Goal: Find contact information: Find contact information

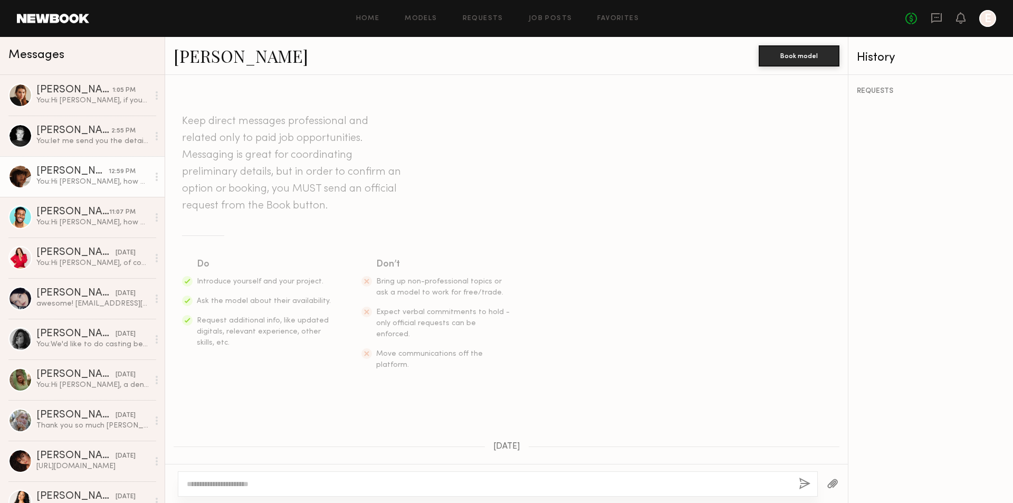
scroll to position [757, 0]
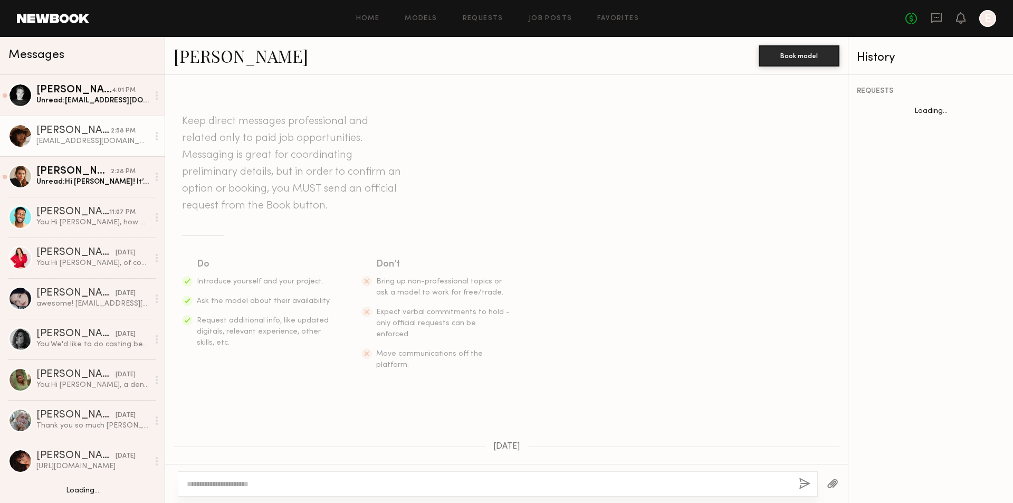
scroll to position [839, 0]
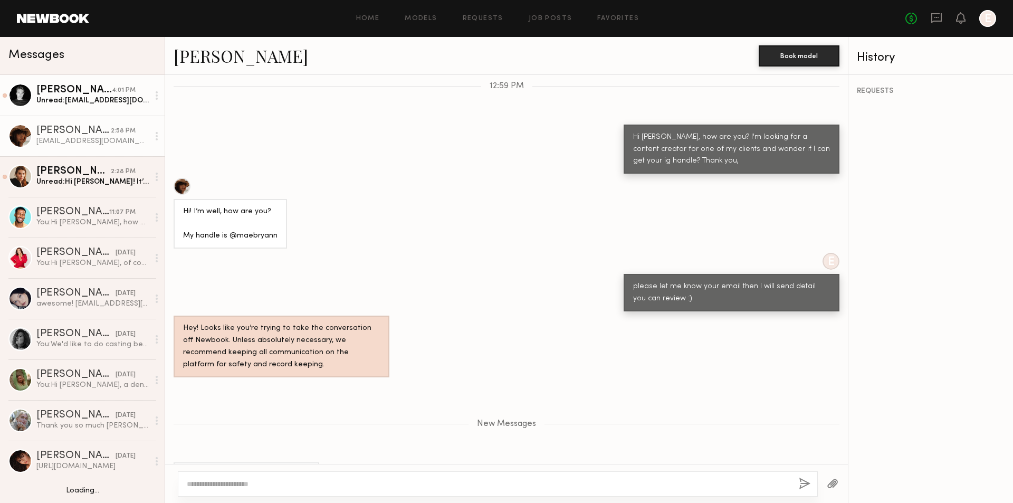
click at [93, 102] on div "Unread: public.petrenko@gmail.com" at bounding box center [92, 101] width 112 height 10
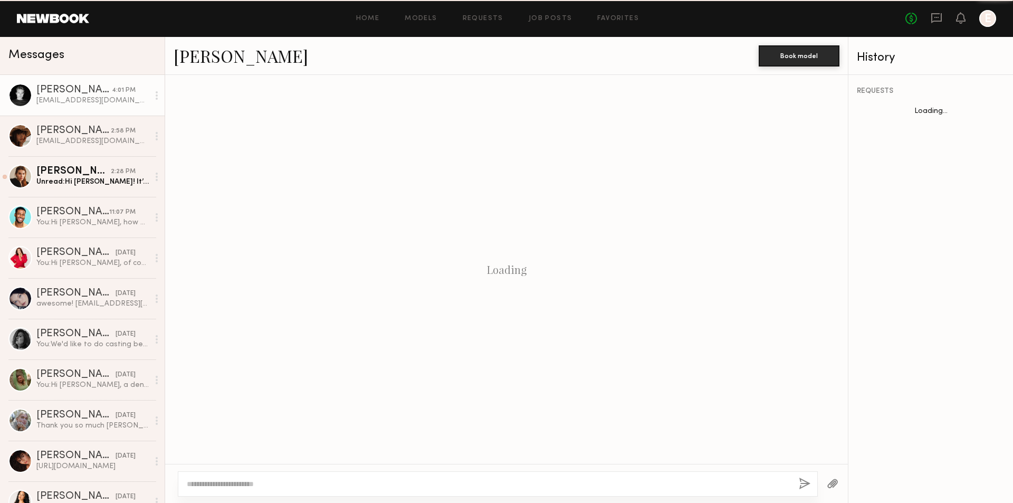
scroll to position [416, 0]
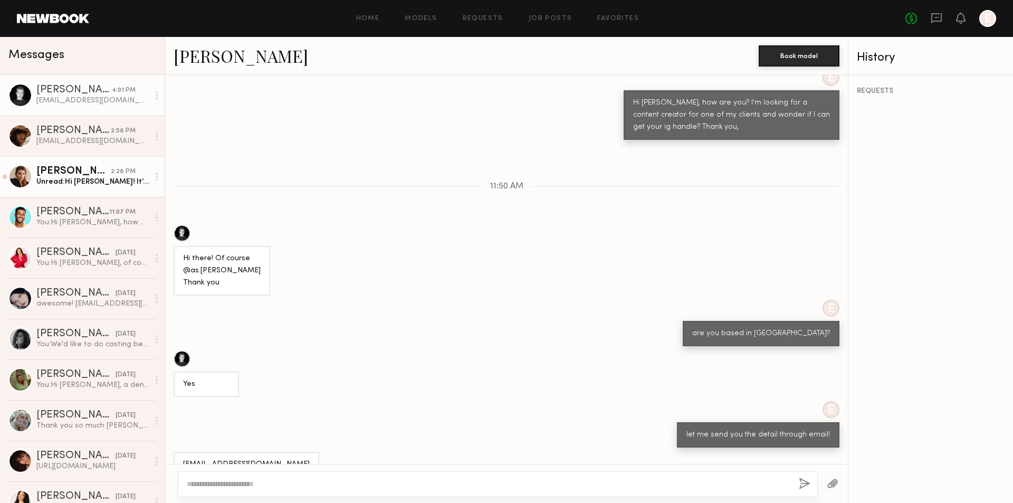
click at [123, 179] on div "Unread: Hi Emily! It’s sagekaracas@gmail.com" at bounding box center [92, 182] width 112 height 10
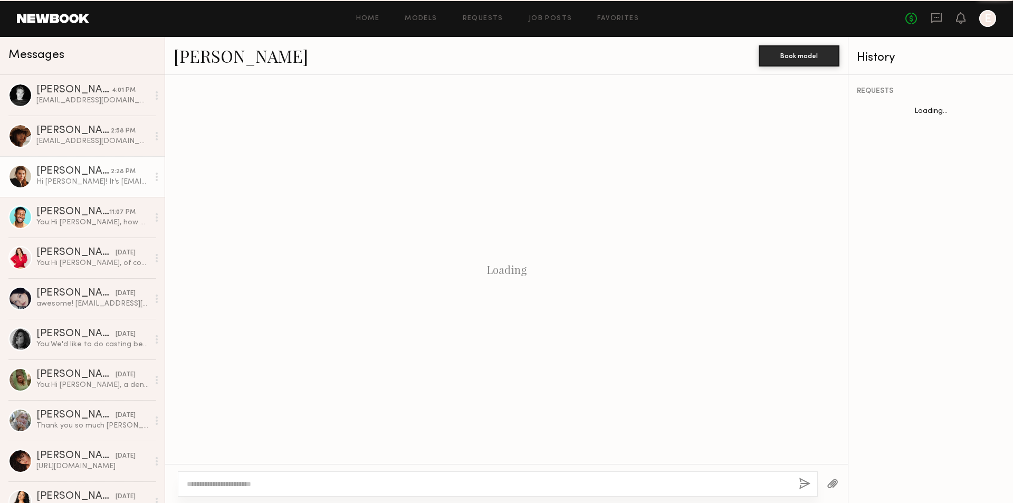
scroll to position [476, 0]
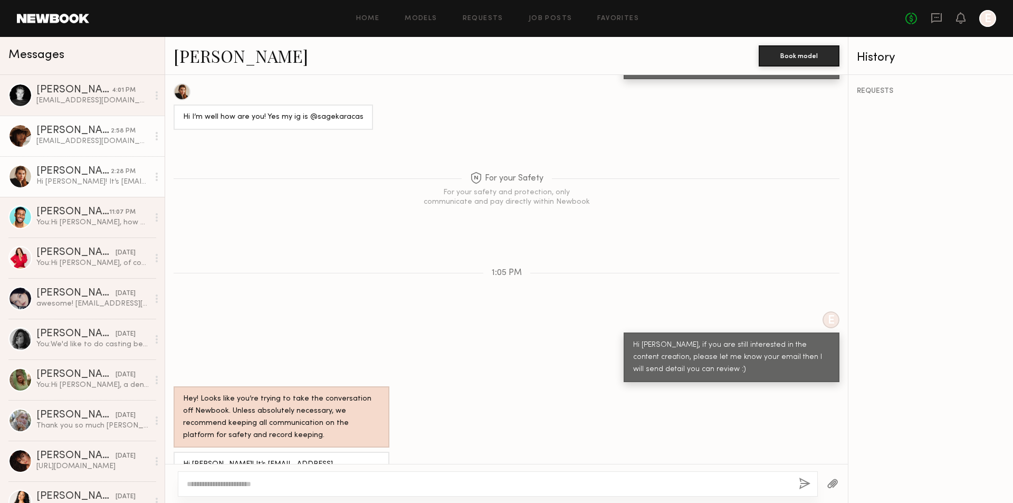
click at [107, 137] on div "[EMAIL_ADDRESS][DOMAIN_NAME]" at bounding box center [92, 141] width 112 height 10
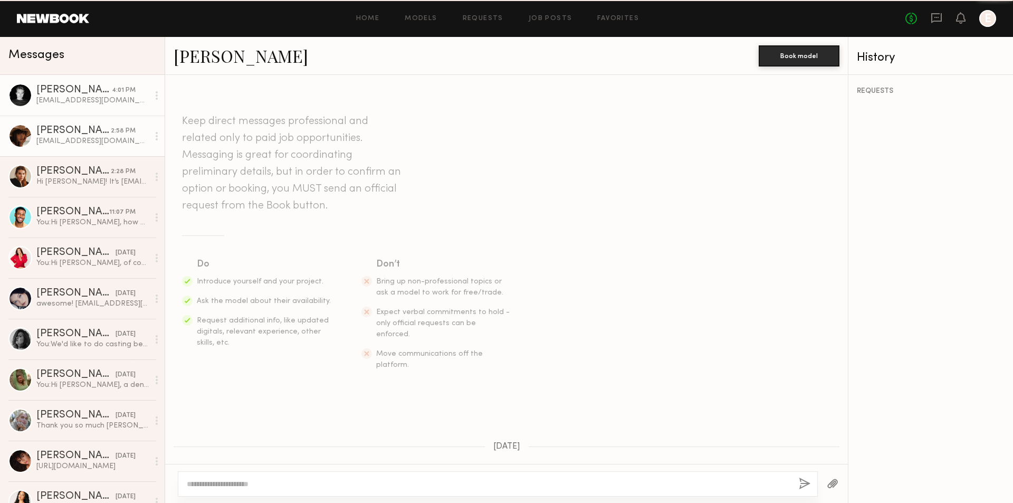
scroll to position [757, 0]
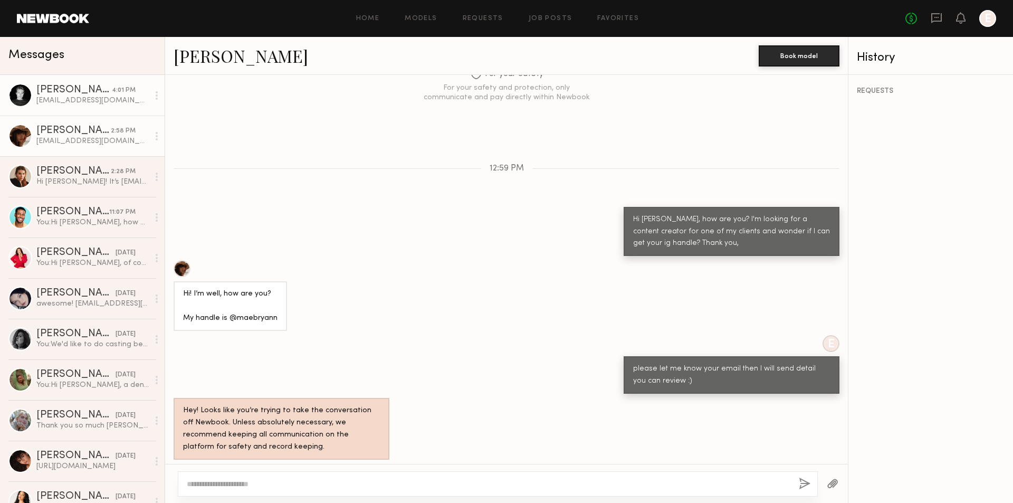
click at [101, 102] on div "public.petrenko@gmail.com" at bounding box center [92, 101] width 112 height 10
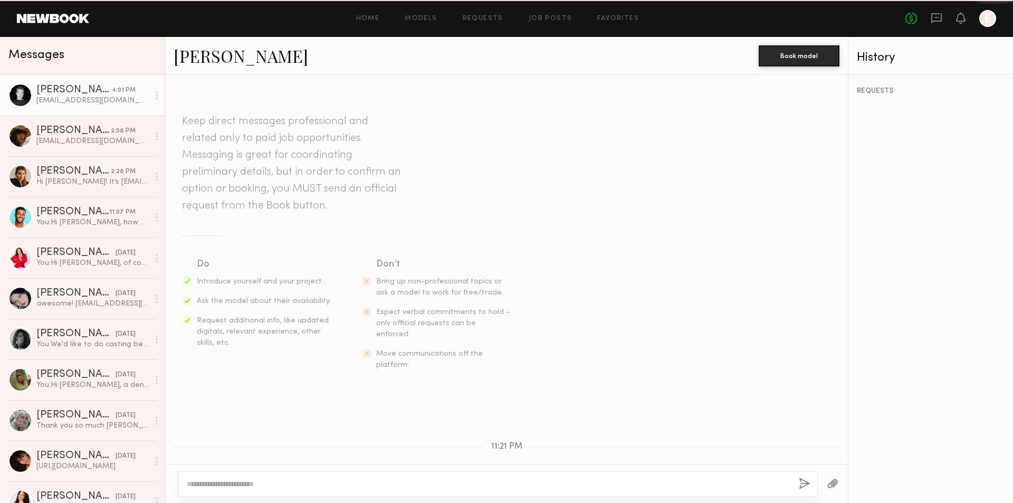
scroll to position [416, 0]
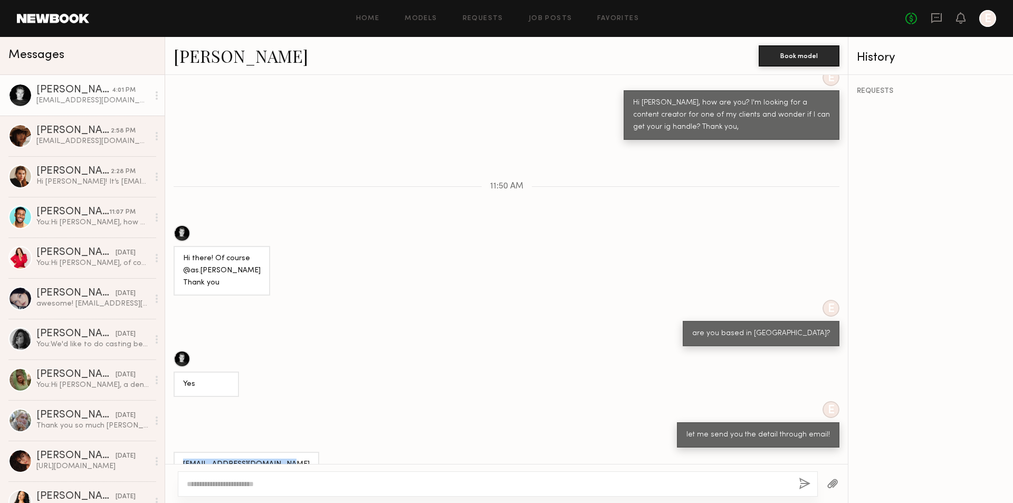
drag, startPoint x: 184, startPoint y: 444, endPoint x: 278, endPoint y: 448, distance: 94.5
click at [278, 452] on div "public.petrenko@gmail.com" at bounding box center [247, 464] width 146 height 25
copy div "public.petrenko@gmail.com"
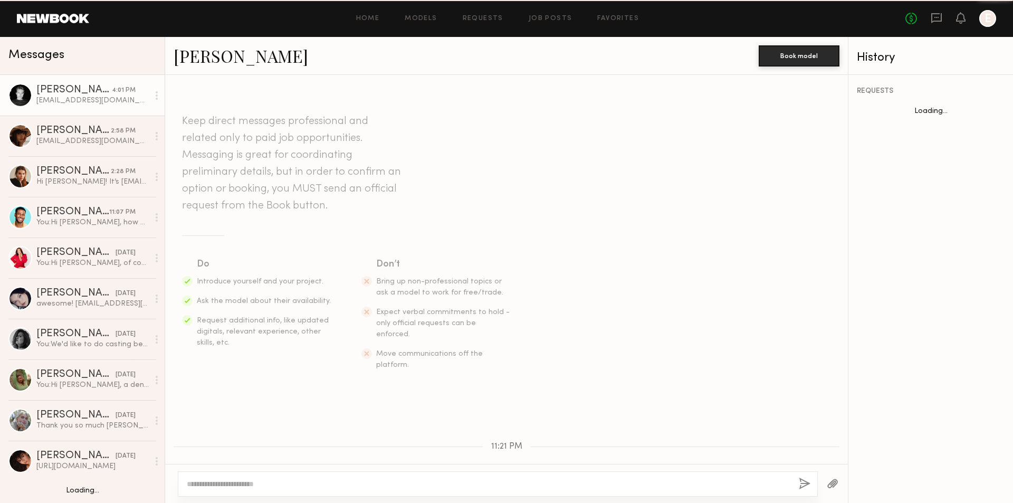
scroll to position [416, 0]
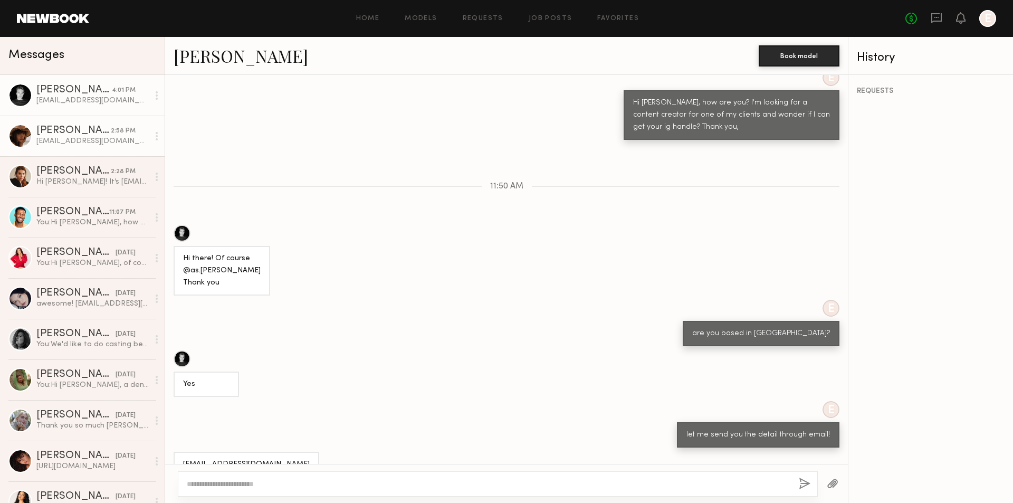
click at [105, 138] on div "[EMAIL_ADDRESS][DOMAIN_NAME]" at bounding box center [92, 141] width 112 height 10
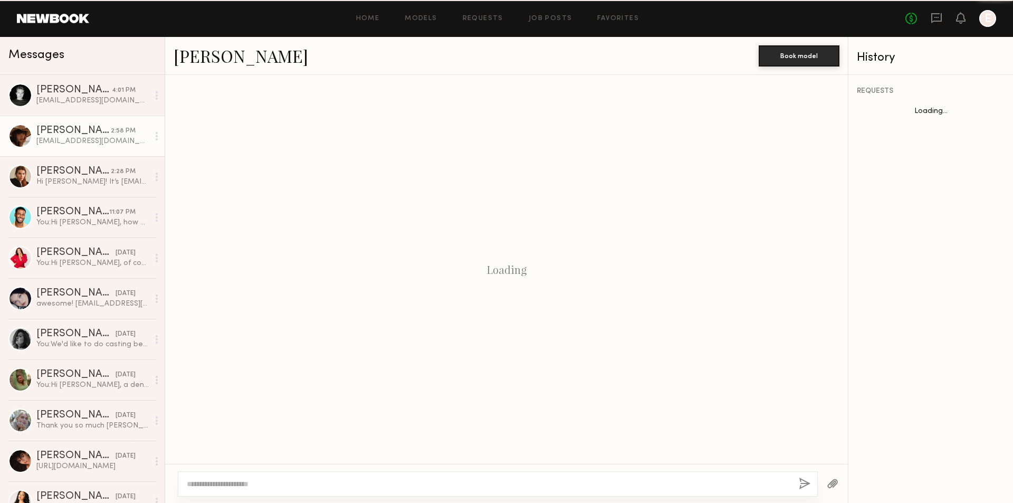
scroll to position [757, 0]
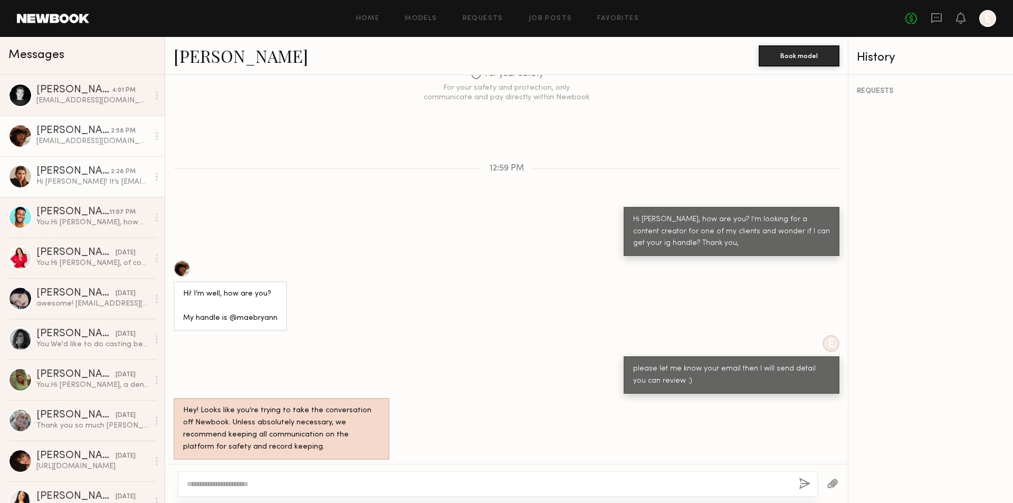
click at [114, 186] on div "Hi [PERSON_NAME]! It’s [EMAIL_ADDRESS][DOMAIN_NAME]" at bounding box center [92, 182] width 112 height 10
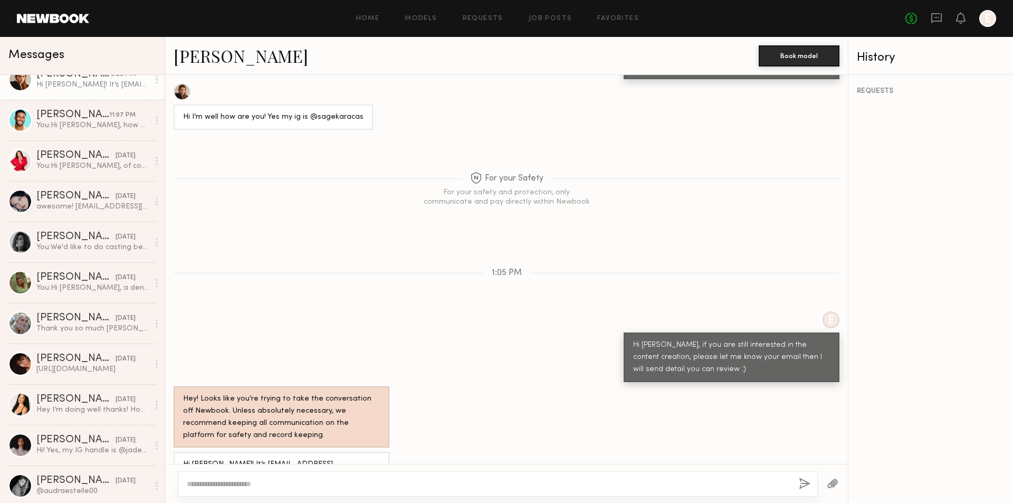
scroll to position [106, 0]
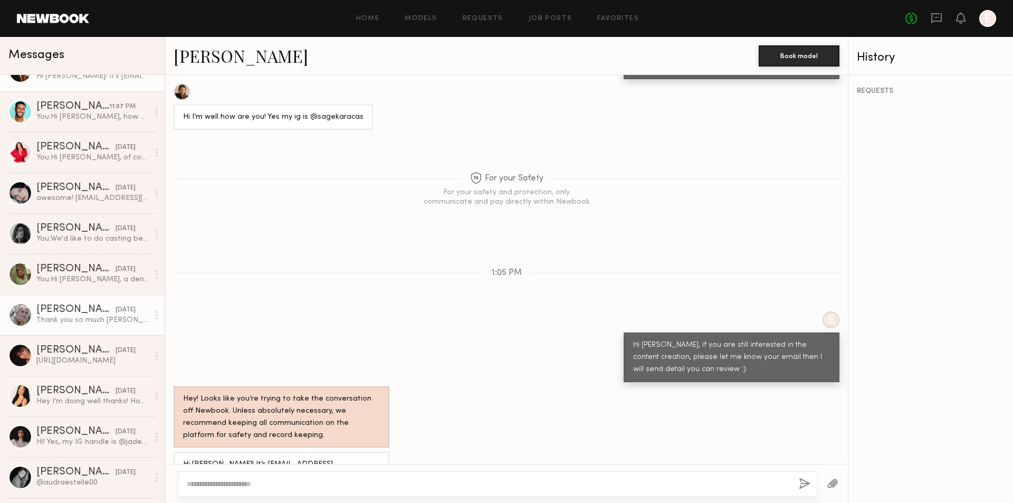
click at [89, 307] on div "[PERSON_NAME]" at bounding box center [75, 309] width 79 height 11
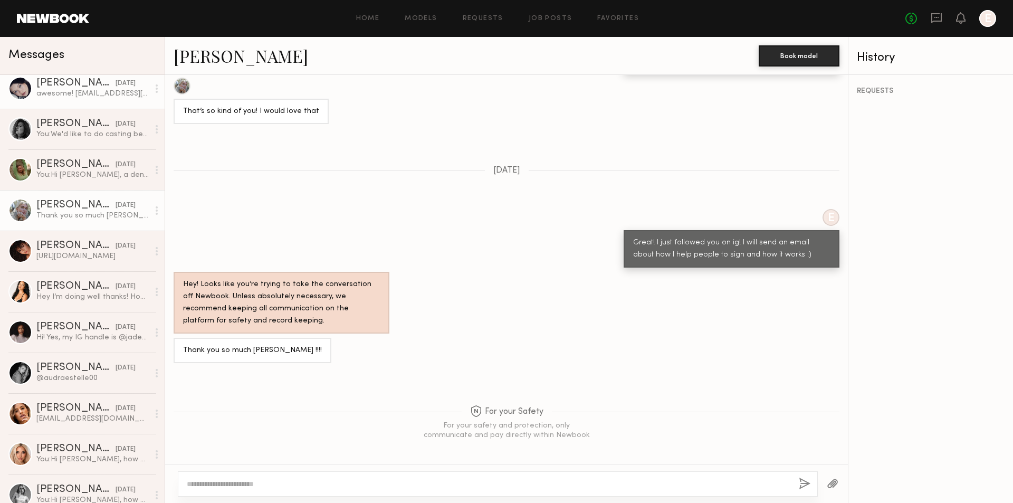
scroll to position [211, 0]
